Goal: Task Accomplishment & Management: Use online tool/utility

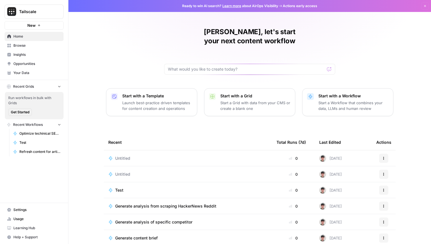
click at [35, 56] on span "Insights" at bounding box center [37, 54] width 48 height 5
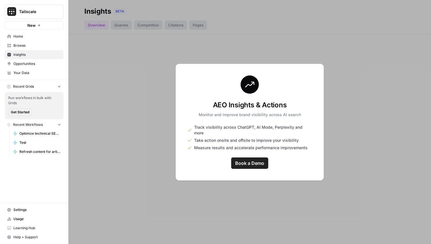
click at [80, 59] on div at bounding box center [249, 122] width 363 height 244
click at [33, 68] on link "Opportunities" at bounding box center [34, 63] width 59 height 9
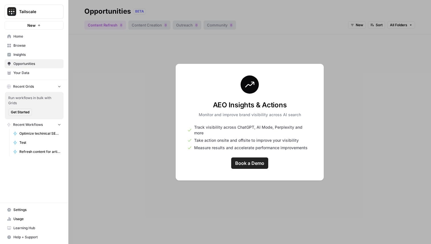
click at [33, 72] on span "Your Data" at bounding box center [37, 72] width 48 height 5
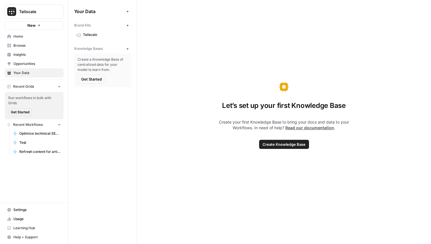
click at [34, 66] on span "Opportunities" at bounding box center [37, 63] width 48 height 5
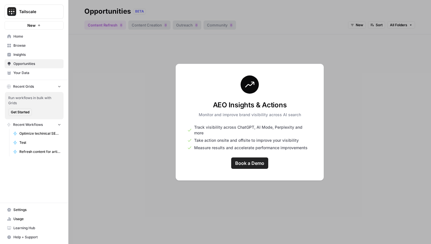
click at [34, 60] on link "Opportunities" at bounding box center [34, 63] width 59 height 9
click at [34, 57] on span "Insights" at bounding box center [37, 54] width 48 height 5
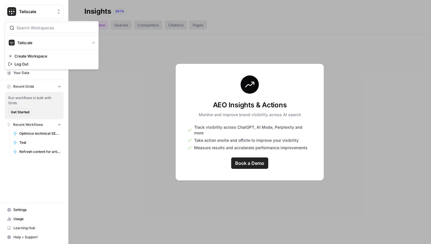
click at [27, 14] on span "Tailscale" at bounding box center [36, 12] width 35 height 6
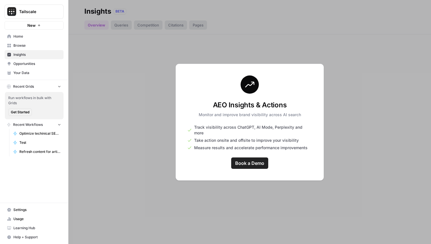
click at [83, 107] on div at bounding box center [249, 122] width 363 height 244
click at [28, 210] on span "Settings" at bounding box center [37, 210] width 48 height 5
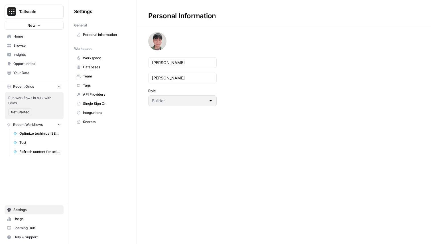
click at [107, 68] on span "Databases" at bounding box center [105, 67] width 45 height 5
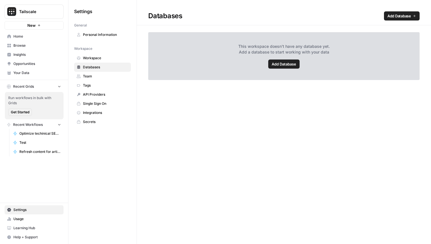
click at [94, 57] on span "Workspace" at bounding box center [105, 58] width 45 height 5
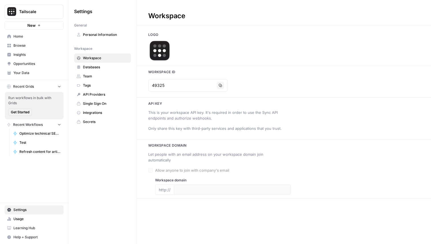
type input "[URL][DOMAIN_NAME]"
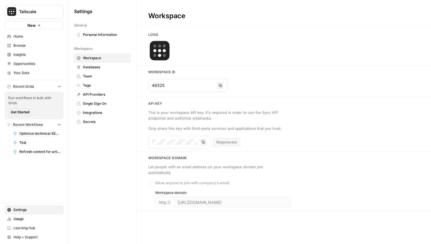
click at [95, 96] on span "API Providers" at bounding box center [105, 94] width 45 height 5
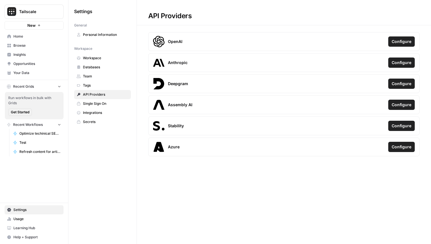
click at [93, 86] on span "Tags" at bounding box center [105, 85] width 45 height 5
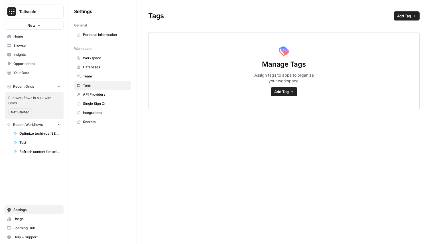
click at [96, 112] on span "Integrations" at bounding box center [105, 112] width 45 height 5
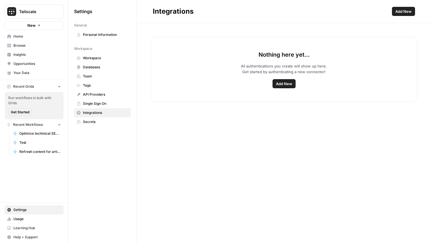
click at [284, 83] on span "Add New" at bounding box center [284, 84] width 16 height 6
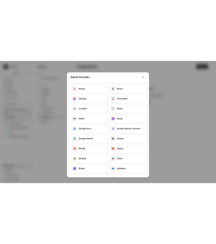
scroll to position [38, 0]
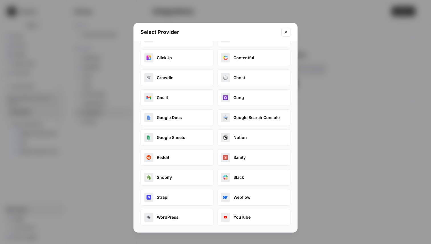
click at [249, 154] on button "Sanity" at bounding box center [253, 157] width 73 height 17
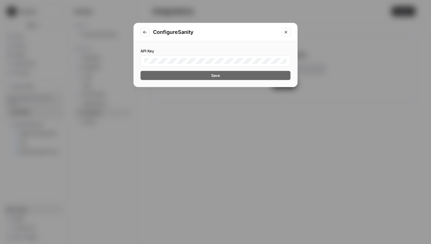
click at [288, 31] on icon "Close modal" at bounding box center [286, 32] width 5 height 5
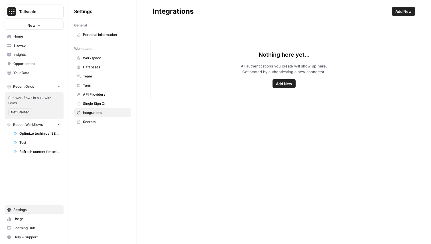
click at [31, 37] on span "Home" at bounding box center [37, 36] width 48 height 5
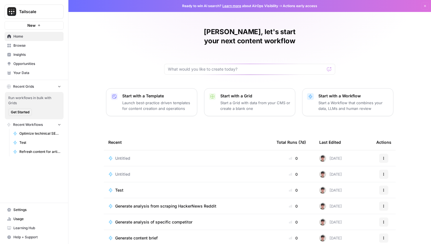
click at [30, 45] on span "Browse" at bounding box center [37, 45] width 48 height 5
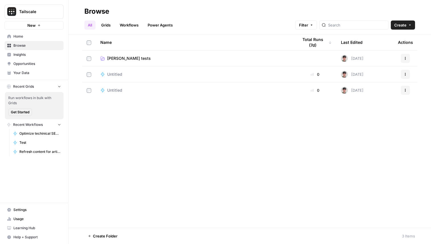
click at [120, 58] on span "Tony tests" at bounding box center [129, 59] width 44 height 6
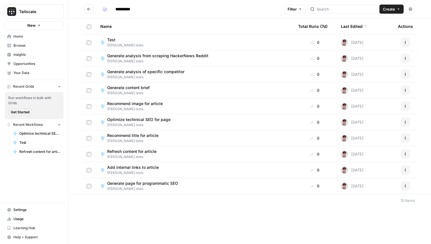
click at [391, 11] on span "Create" at bounding box center [389, 9] width 12 height 6
click at [373, 32] on span "Workflow" at bounding box center [381, 31] width 32 height 6
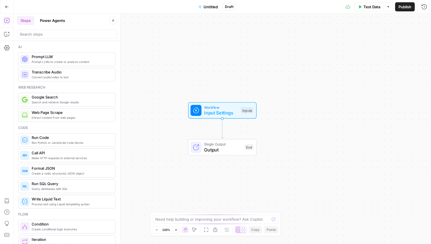
click at [210, 8] on span "Untitled" at bounding box center [211, 7] width 14 height 6
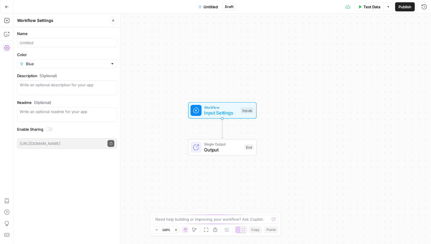
click at [208, 7] on span "Untitled" at bounding box center [211, 7] width 14 height 6
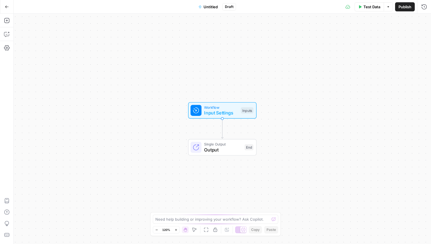
click at [212, 5] on span "Untitled" at bounding box center [211, 7] width 14 height 6
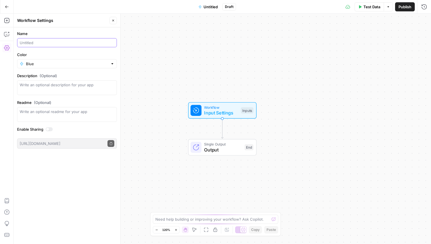
click at [69, 43] on input "Name" at bounding box center [67, 43] width 95 height 6
type input "Create Sanity page and pdf from source"
click at [8, 5] on icon "button" at bounding box center [7, 7] width 4 height 4
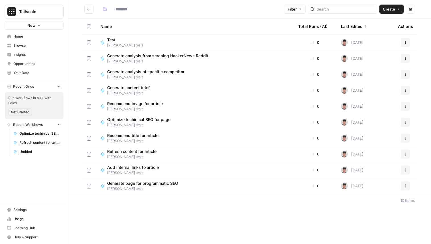
type input "**********"
